Goal: Transaction & Acquisition: Obtain resource

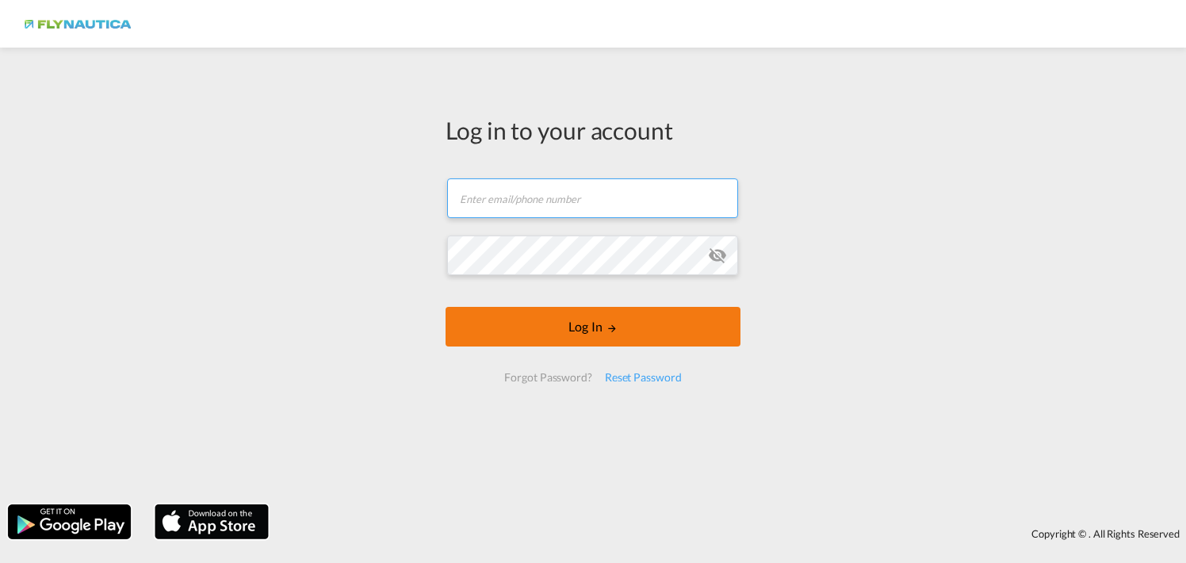
type input "[EMAIL_ADDRESS][DOMAIN_NAME]"
click at [572, 323] on button "Log In" at bounding box center [593, 327] width 295 height 40
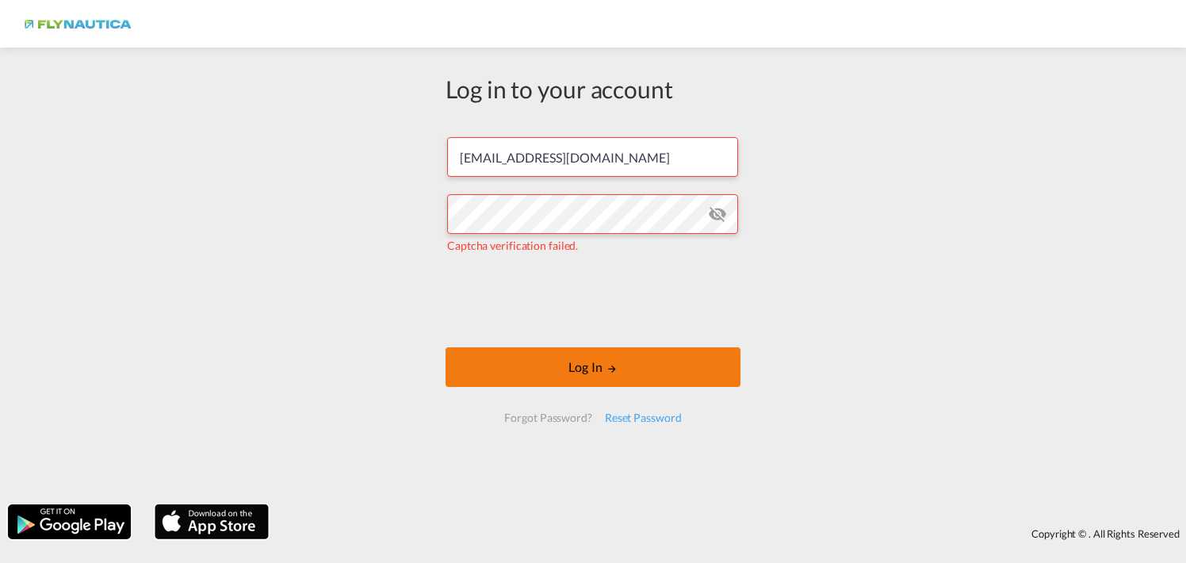
click at [596, 366] on button "Log In" at bounding box center [593, 367] width 295 height 40
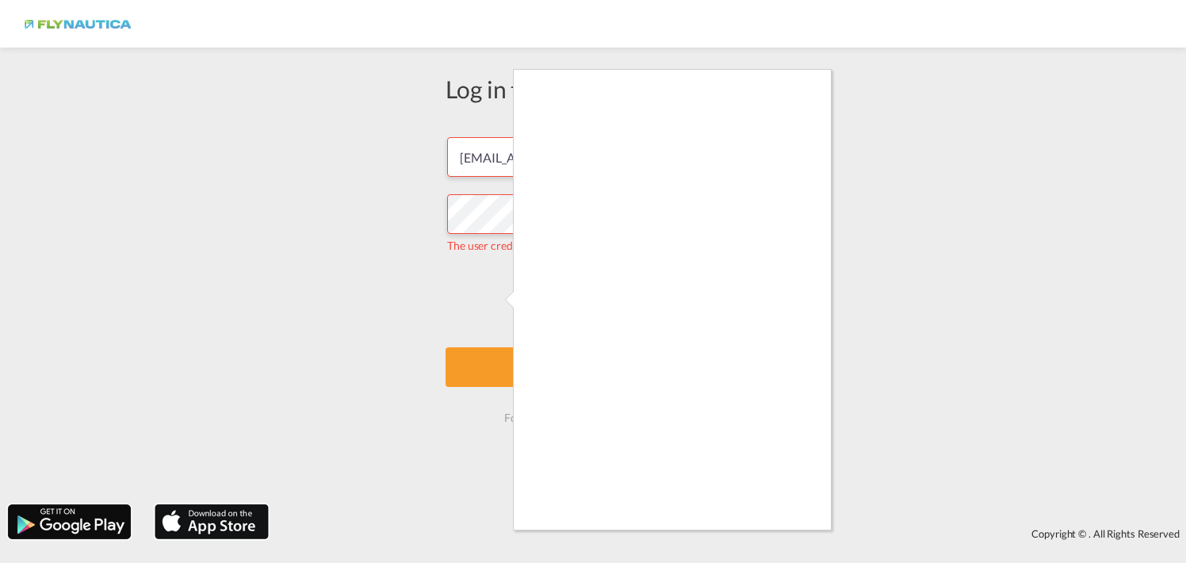
drag, startPoint x: 349, startPoint y: 337, endPoint x: 466, endPoint y: 285, distance: 127.8
click at [349, 336] on div at bounding box center [593, 281] width 1186 height 563
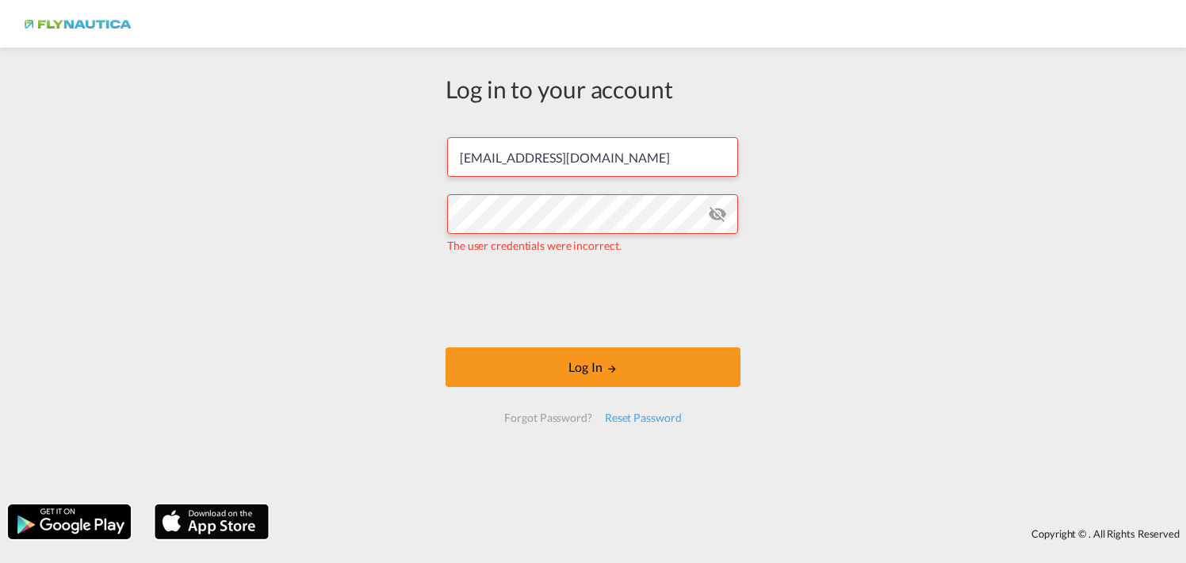
click at [720, 210] on md-icon "icon-eye-off" at bounding box center [717, 214] width 19 height 19
click at [148, 157] on div "Log in to your account [PERSON_NAME][EMAIL_ADDRESS][DOMAIN_NAME] The user crede…" at bounding box center [593, 276] width 1186 height 441
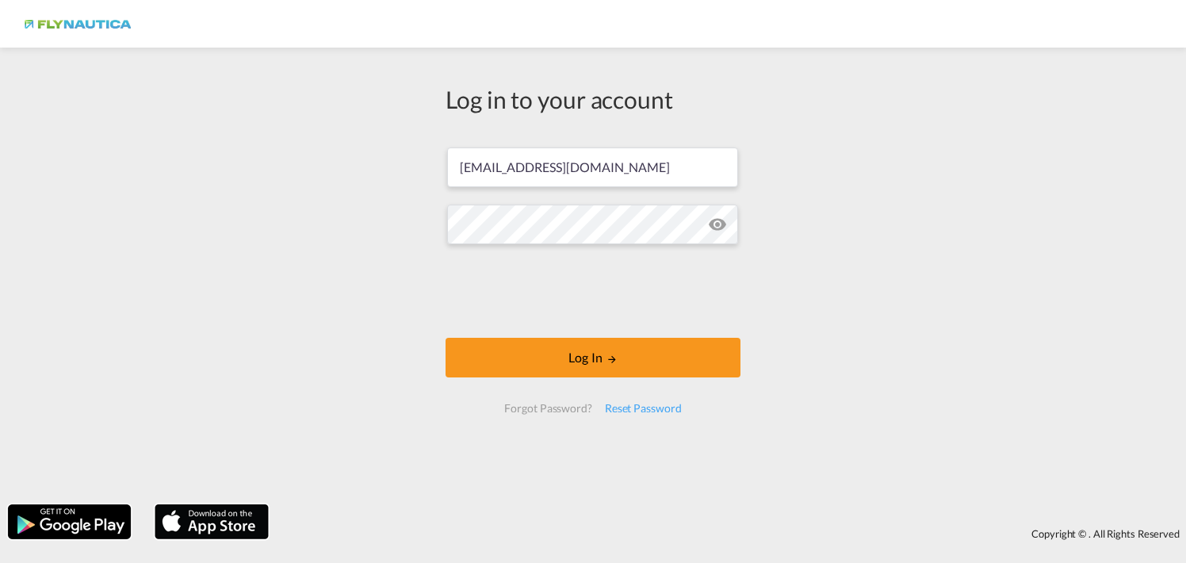
click at [859, 296] on div "Log in to your account [PERSON_NAME][EMAIL_ADDRESS][DOMAIN_NAME] Log In Forgot …" at bounding box center [593, 276] width 1186 height 441
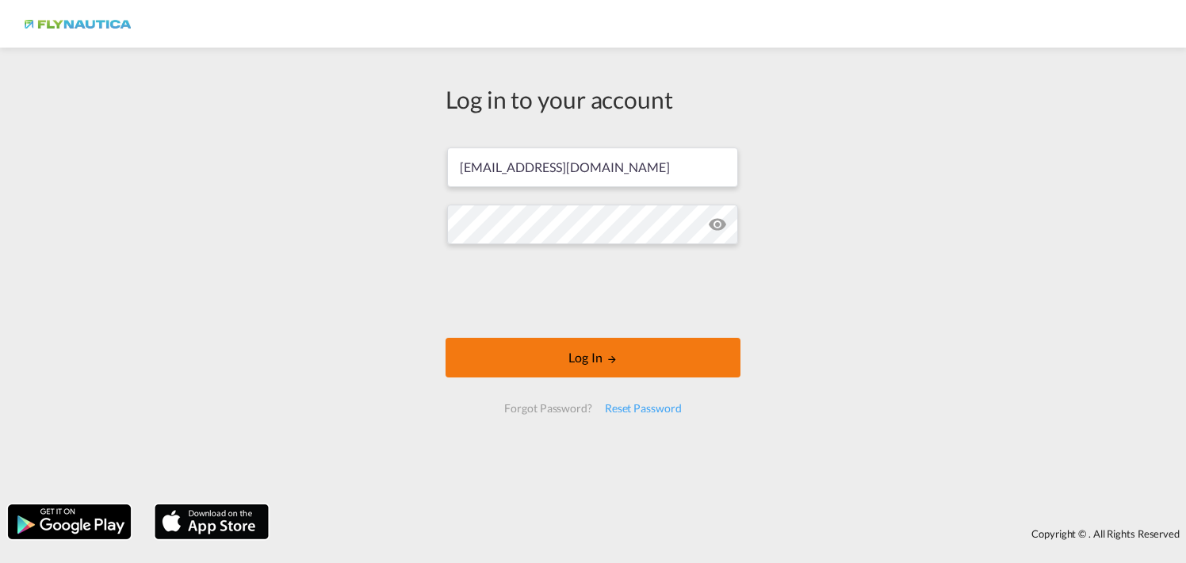
click at [578, 351] on button "Log In" at bounding box center [593, 358] width 295 height 40
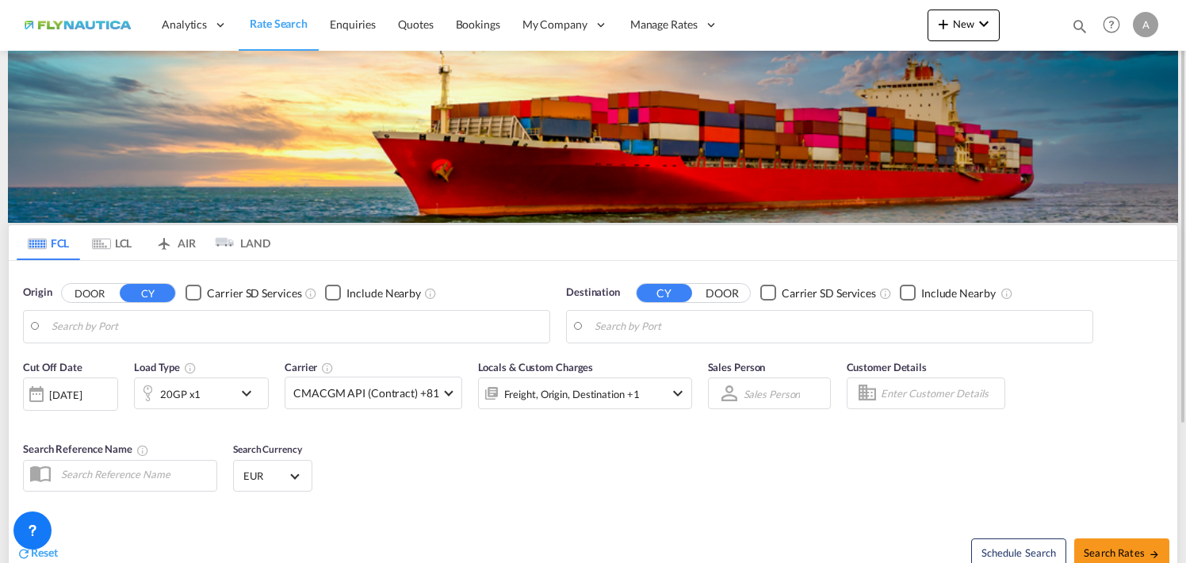
type input "[GEOGRAPHIC_DATA], [GEOGRAPHIC_DATA]"
click at [113, 241] on md-tab-item "LCL" at bounding box center [111, 242] width 63 height 35
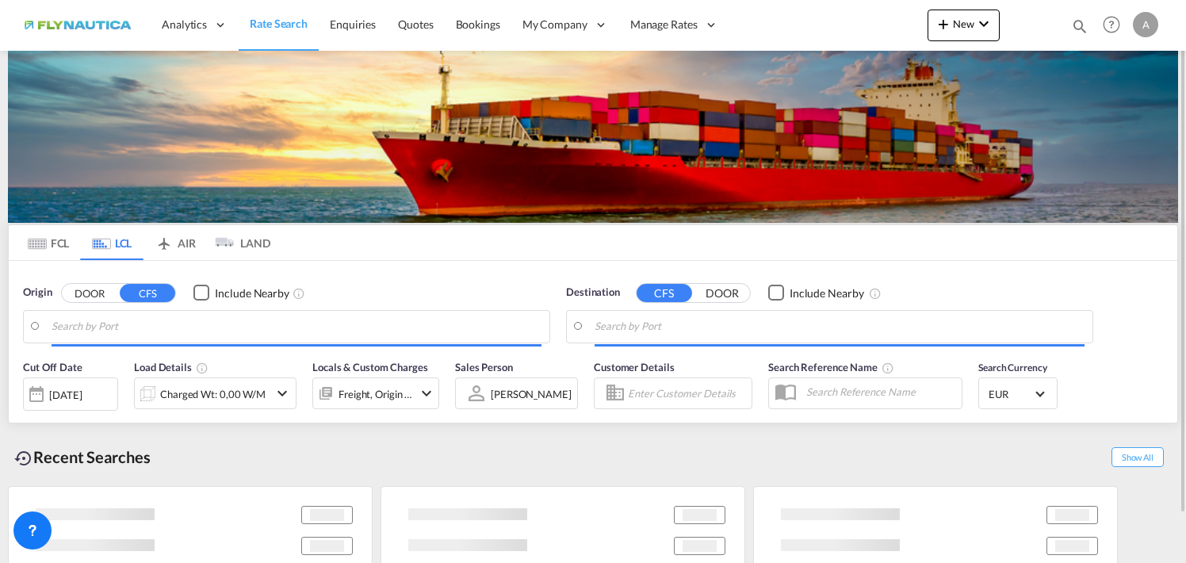
type input "DE-80331, [GEOGRAPHIC_DATA], [GEOGRAPHIC_DATA] ([GEOGRAPHIC_DATA])"
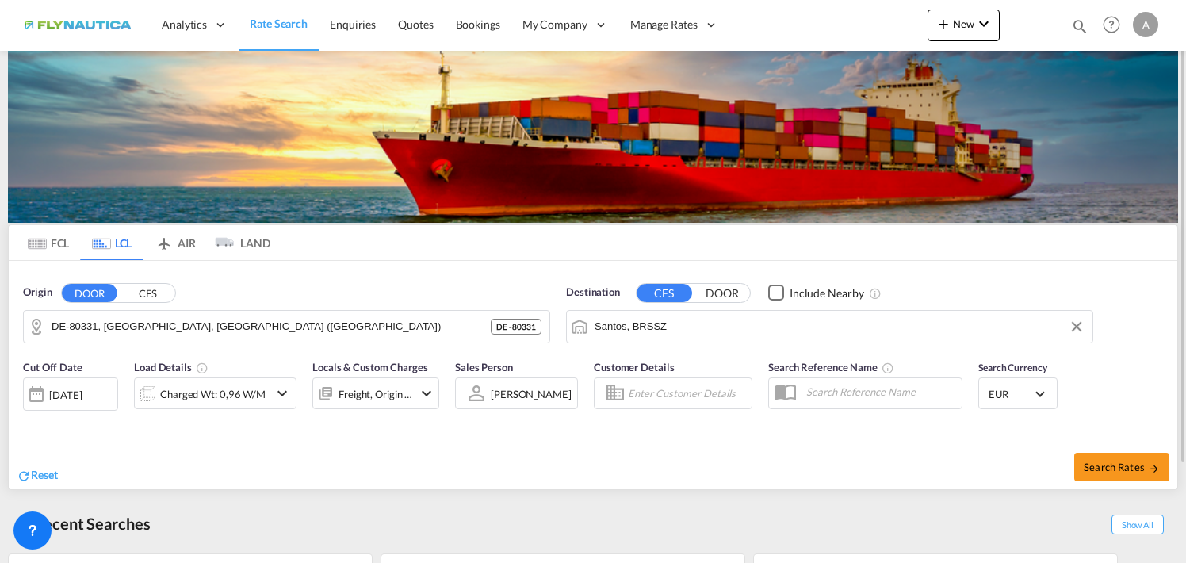
drag, startPoint x: 746, startPoint y: 327, endPoint x: 351, endPoint y: 304, distance: 396.4
click at [351, 304] on div "Origin DOOR CFS DE-80331, [GEOGRAPHIC_DATA], [GEOGRAPHIC_DATA] ([GEOGRAPHIC_DAT…" at bounding box center [593, 306] width 1169 height 90
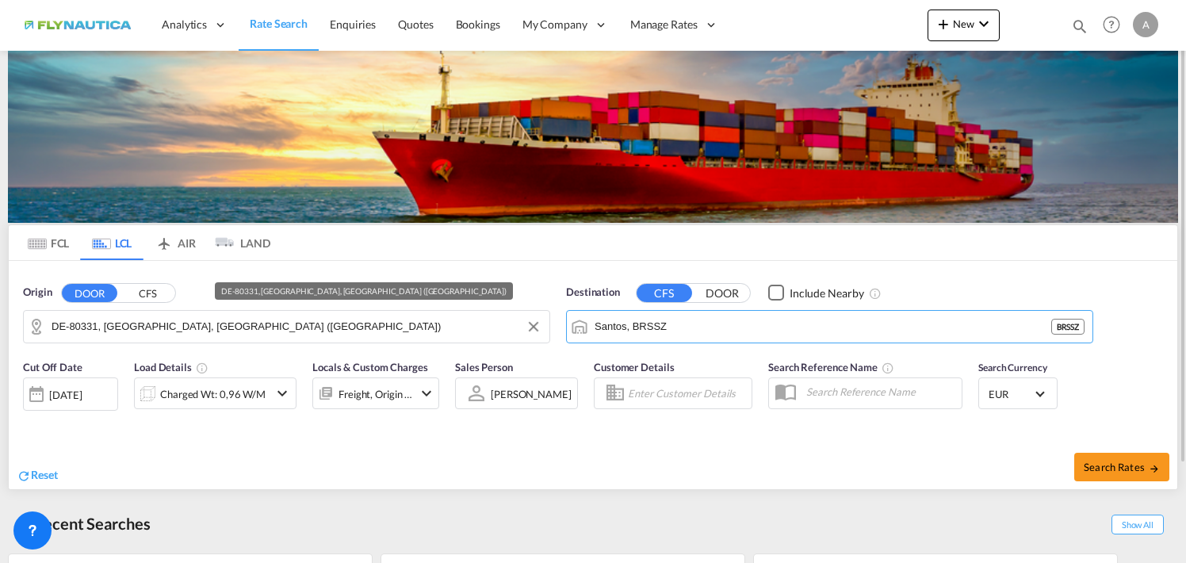
drag, startPoint x: 668, startPoint y: 332, endPoint x: 466, endPoint y: 312, distance: 203.3
click at [466, 312] on div "Origin DOOR CFS DE-80331, [GEOGRAPHIC_DATA], [GEOGRAPHIC_DATA] ([GEOGRAPHIC_DAT…" at bounding box center [593, 306] width 1169 height 90
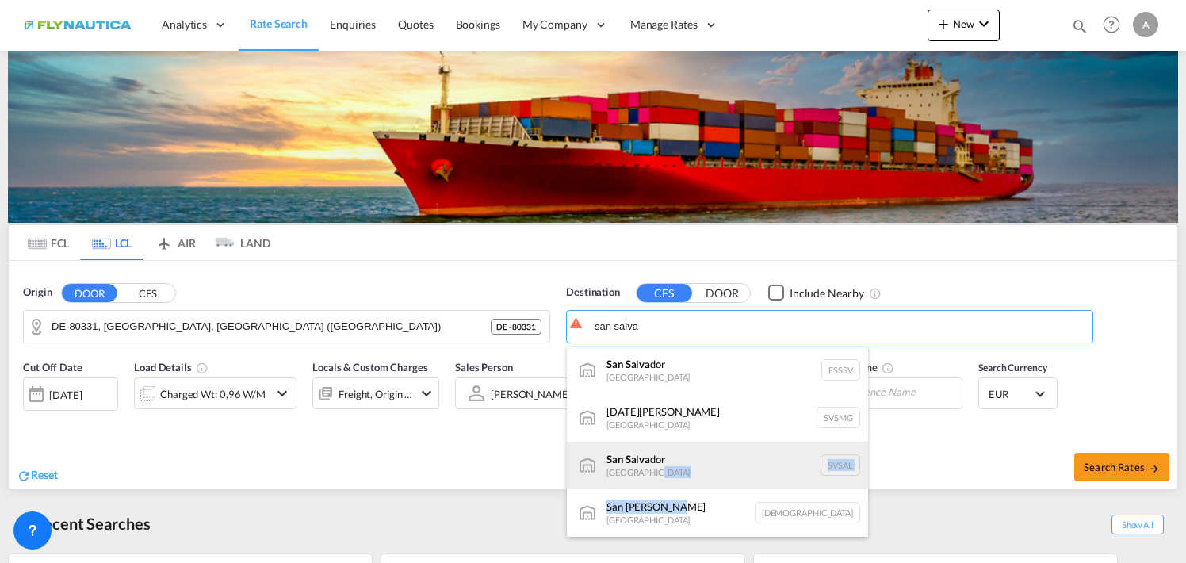
drag, startPoint x: 685, startPoint y: 513, endPoint x: 702, endPoint y: 476, distance: 40.8
click at [702, 476] on ul "San Salva dor [GEOGRAPHIC_DATA] ESSSV [DATE][GEOGRAPHIC_DATA][PERSON_NAME][PERS…" at bounding box center [717, 466] width 301 height 238
click at [696, 462] on div "San Salva dor [GEOGRAPHIC_DATA] [GEOGRAPHIC_DATA]" at bounding box center [717, 466] width 301 height 48
type input "[GEOGRAPHIC_DATA], [GEOGRAPHIC_DATA]"
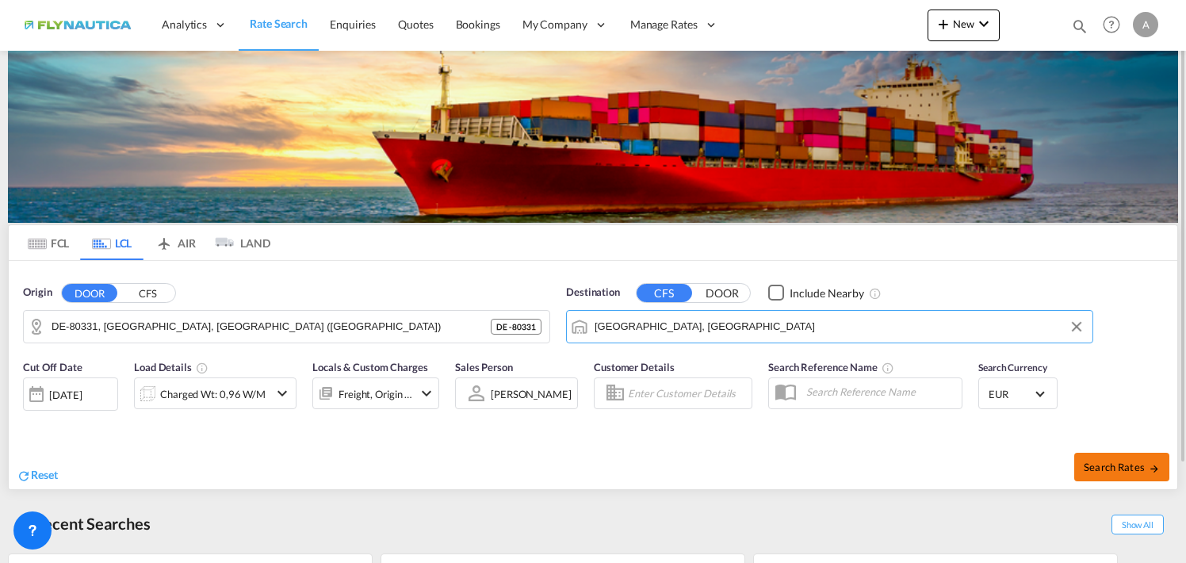
click at [1103, 464] on span "Search Rates" at bounding box center [1122, 467] width 76 height 13
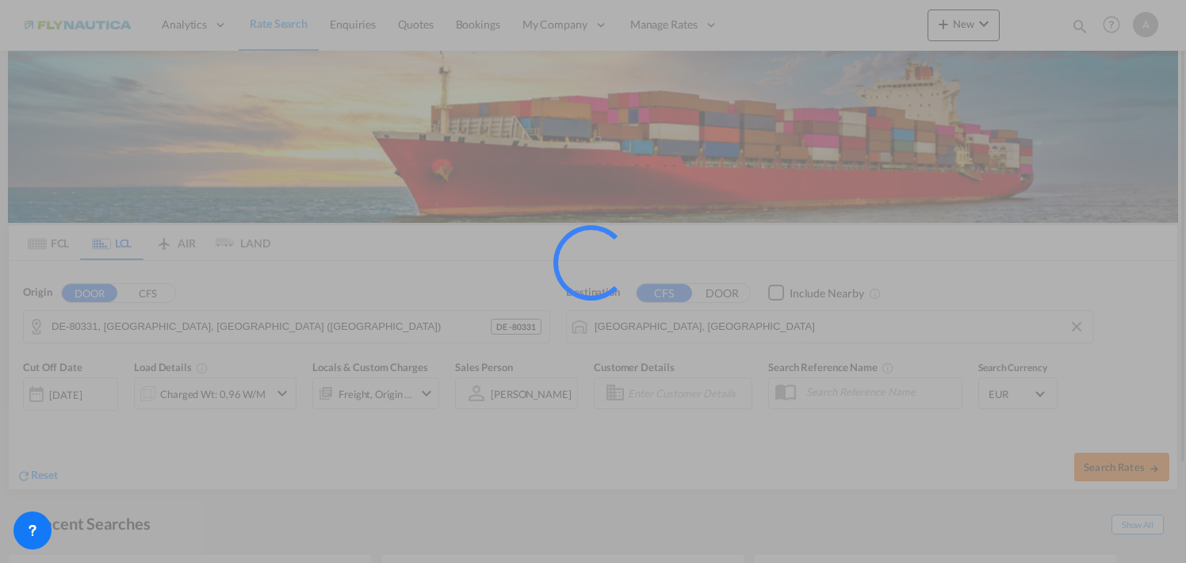
type input "[GEOGRAPHIC_DATA] to [GEOGRAPHIC_DATA] / [DATE]"
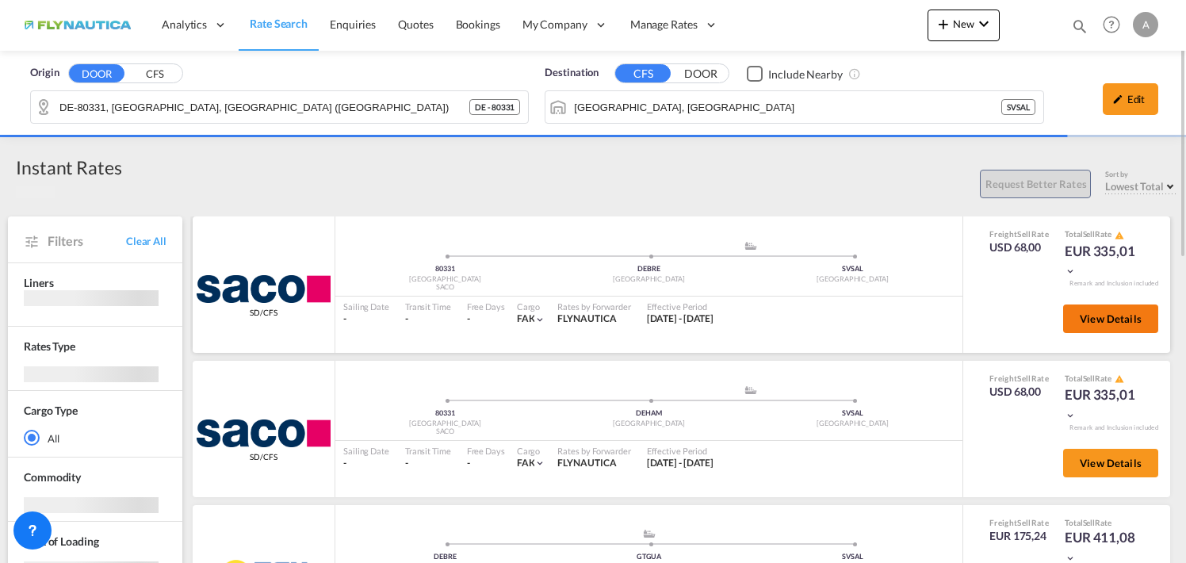
click at [1117, 318] on span "View Details" at bounding box center [1111, 318] width 62 height 13
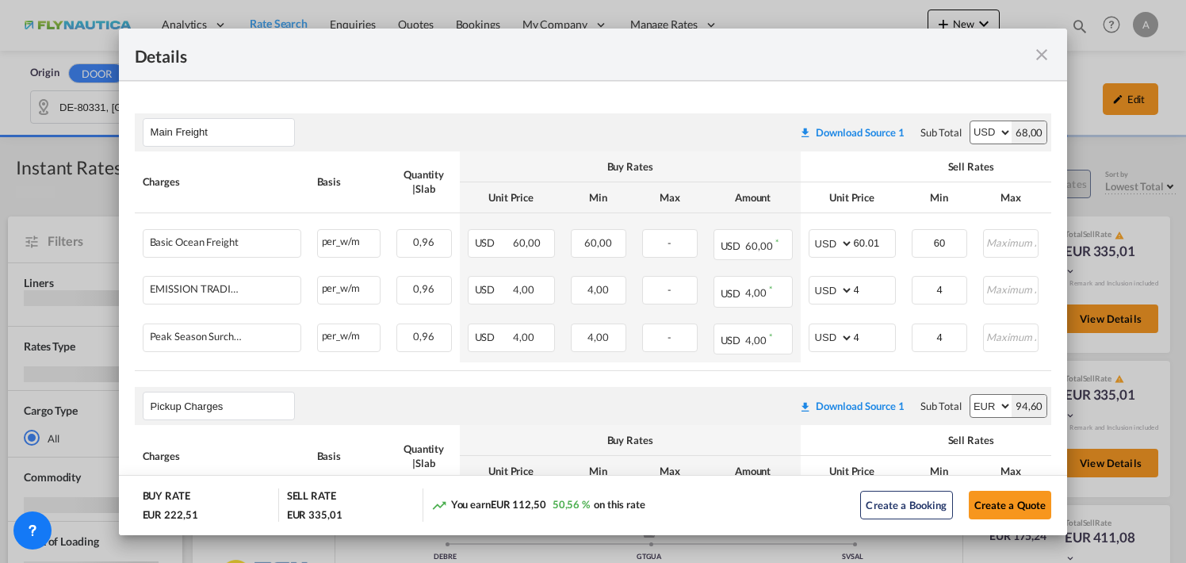
scroll to position [397, 0]
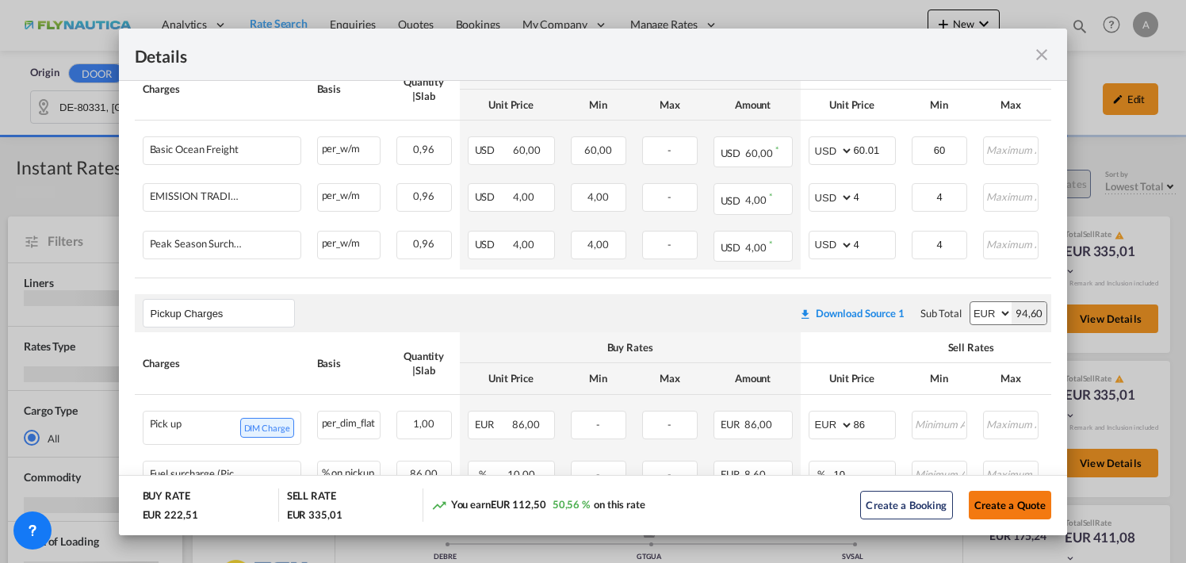
click at [990, 504] on button "Create a Quote" at bounding box center [1010, 505] width 83 height 29
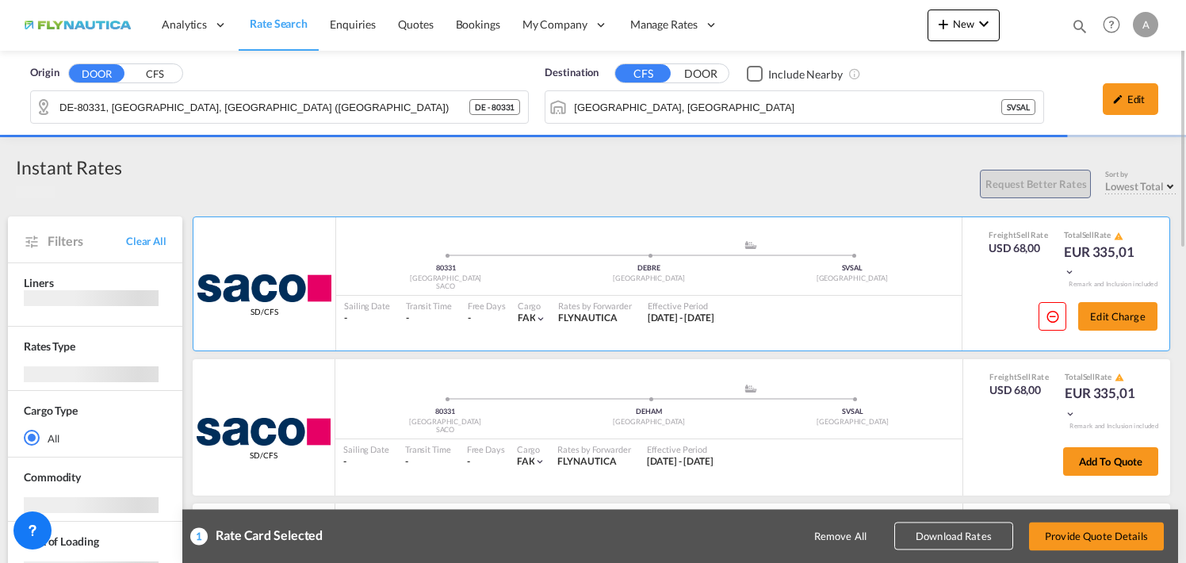
click at [992, 542] on button "Download Rates" at bounding box center [954, 537] width 119 height 28
